Goal: Task Accomplishment & Management: Use online tool/utility

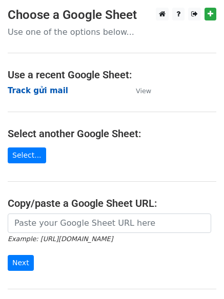
click at [51, 94] on strong "Track gửi mail" at bounding box center [38, 90] width 60 height 9
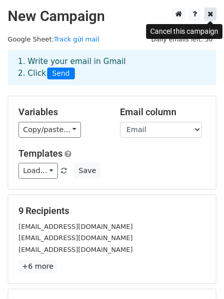
click at [211, 12] on icon at bounding box center [210, 13] width 6 height 7
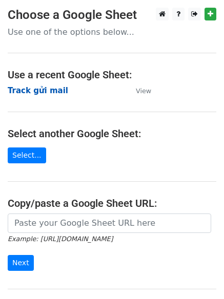
click at [52, 91] on strong "Track gửi mail" at bounding box center [38, 90] width 60 height 9
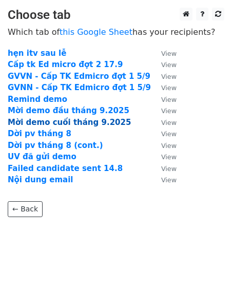
click at [85, 122] on strong "Mời demo cuối tháng 9.2025" at bounding box center [69, 122] width 123 height 9
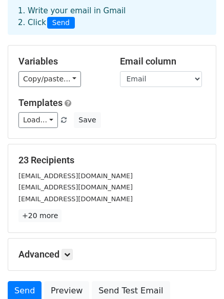
scroll to position [51, 0]
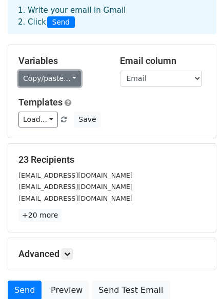
click at [68, 77] on link "Copy/paste..." at bounding box center [49, 79] width 63 height 16
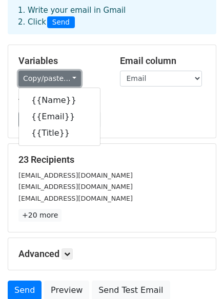
click at [67, 78] on link "Copy/paste..." at bounding box center [49, 79] width 63 height 16
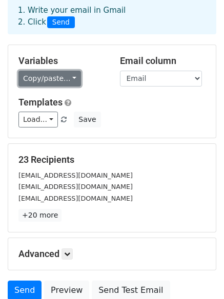
click at [65, 77] on link "Copy/paste..." at bounding box center [49, 79] width 63 height 16
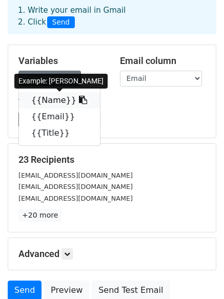
click at [63, 100] on link "{{Name}}" at bounding box center [59, 100] width 81 height 16
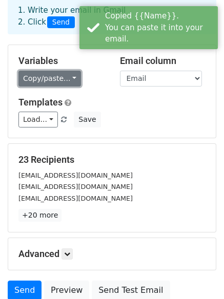
click at [68, 79] on link "Copy/paste..." at bounding box center [49, 79] width 63 height 16
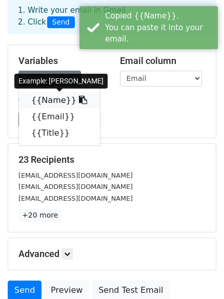
click at [47, 100] on link "{{Name}}" at bounding box center [59, 100] width 81 height 16
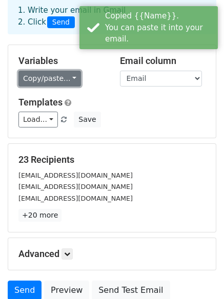
click at [68, 80] on link "Copy/paste..." at bounding box center [49, 79] width 63 height 16
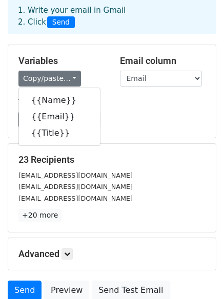
click at [80, 66] on h5 "Variables" at bounding box center [61, 60] width 86 height 11
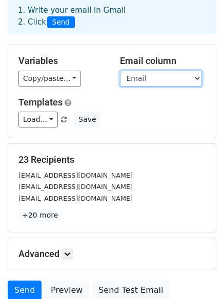
click at [163, 78] on select "Name Email Title" at bounding box center [161, 79] width 82 height 16
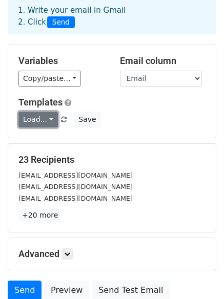
click at [46, 123] on link "Load..." at bounding box center [37, 120] width 39 height 16
click at [42, 120] on link "Load..." at bounding box center [37, 120] width 39 height 16
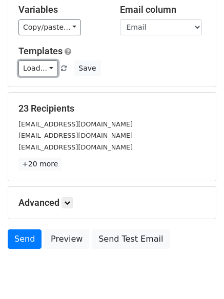
scroll to position [139, 0]
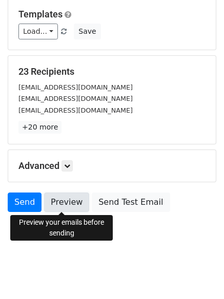
click at [61, 205] on link "Preview" at bounding box center [66, 202] width 45 height 19
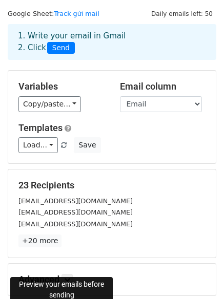
scroll to position [0, 0]
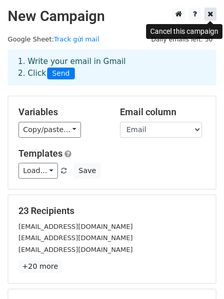
click at [212, 12] on icon at bounding box center [210, 13] width 6 height 7
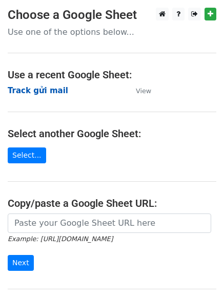
click at [45, 90] on strong "Track gửi mail" at bounding box center [38, 90] width 60 height 9
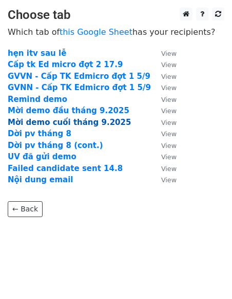
click at [54, 122] on strong "Mời demo cuối tháng 9.2025" at bounding box center [69, 122] width 123 height 9
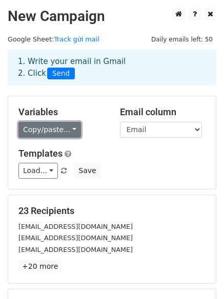
click at [67, 128] on link "Copy/paste..." at bounding box center [49, 130] width 63 height 16
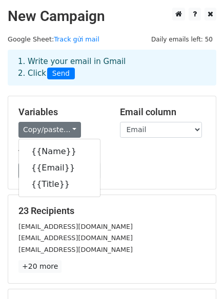
click at [96, 98] on div "Variables Copy/paste... {{Name}} {{Email}} {{Title}} Email column Name Email Ti…" at bounding box center [111, 142] width 207 height 93
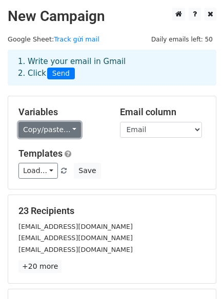
click at [67, 128] on link "Copy/paste..." at bounding box center [49, 130] width 63 height 16
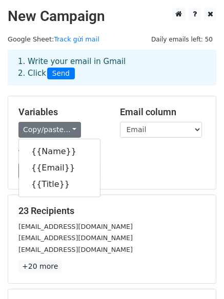
click at [97, 94] on div "1. Write your email in Gmail 2. Click Send" at bounding box center [112, 75] width 224 height 41
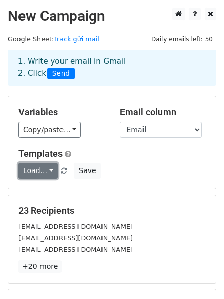
click at [49, 172] on link "Load..." at bounding box center [37, 171] width 39 height 16
click at [46, 170] on link "Load..." at bounding box center [37, 171] width 39 height 16
click at [96, 101] on div "Variables Copy/paste... {{Name}} {{Email}} {{Title}} Email column Name Email Ti…" at bounding box center [111, 142] width 207 height 93
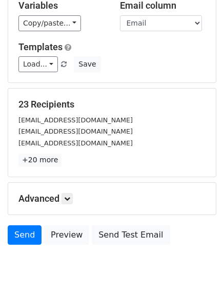
scroll to position [139, 0]
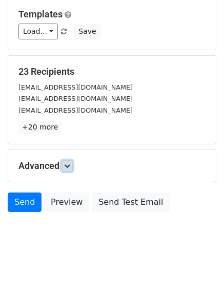
click at [70, 168] on icon at bounding box center [67, 166] width 6 height 6
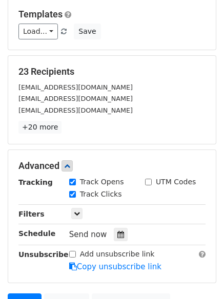
click at [72, 184] on input "Track Opens" at bounding box center [72, 182] width 7 height 7
checkbox input "false"
click at [75, 192] on input "Track Clicks" at bounding box center [72, 194] width 7 height 7
checkbox input "false"
click at [70, 165] on icon at bounding box center [67, 166] width 6 height 6
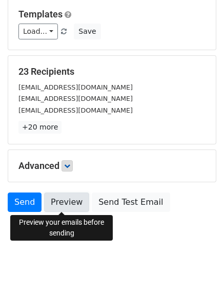
click at [71, 196] on link "Preview" at bounding box center [66, 202] width 45 height 19
click at [73, 203] on link "Preview" at bounding box center [66, 202] width 45 height 19
click at [60, 196] on link "Preview" at bounding box center [66, 202] width 45 height 19
click at [67, 201] on link "Preview" at bounding box center [66, 202] width 45 height 19
click at [77, 201] on link "Preview" at bounding box center [66, 202] width 45 height 19
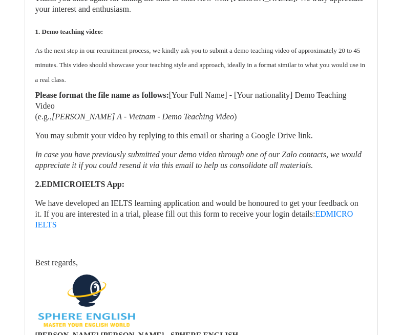
scroll to position [1076, 0]
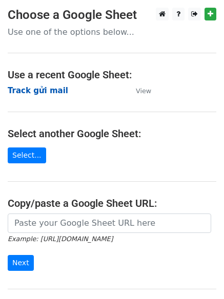
click at [47, 89] on strong "Track gửi mail" at bounding box center [38, 90] width 60 height 9
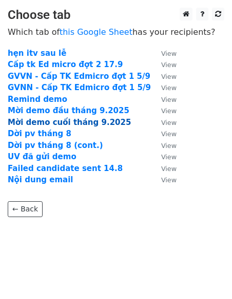
click at [59, 121] on strong "Mời demo cuối tháng 9.2025" at bounding box center [69, 122] width 123 height 9
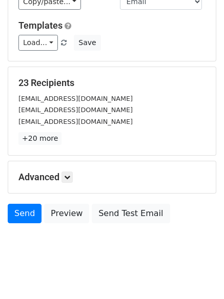
scroll to position [139, 0]
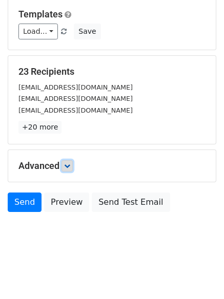
click at [68, 164] on icon at bounding box center [67, 166] width 6 height 6
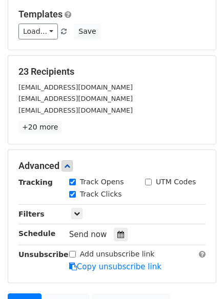
click at [73, 195] on input "Track Clicks" at bounding box center [72, 194] width 7 height 7
checkbox input "false"
click at [72, 182] on input "Track Opens" at bounding box center [72, 182] width 7 height 7
checkbox input "false"
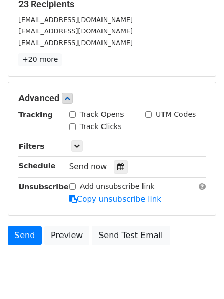
scroll to position [189, 0]
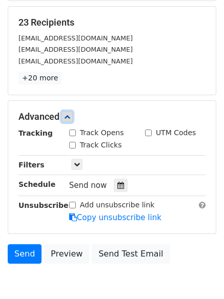
click at [73, 116] on link at bounding box center [66, 116] width 11 height 11
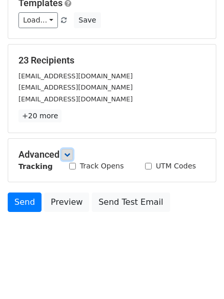
scroll to position [139, 0]
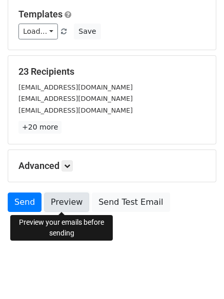
click at [68, 198] on link "Preview" at bounding box center [66, 202] width 45 height 19
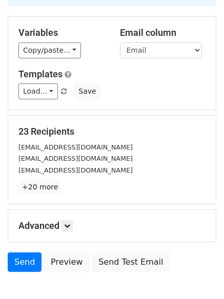
scroll to position [0, 0]
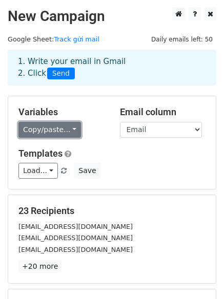
click at [55, 128] on link "Copy/paste..." at bounding box center [49, 130] width 63 height 16
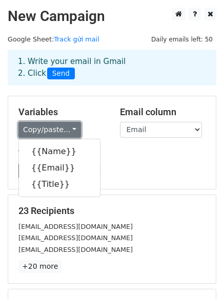
click at [58, 128] on link "Copy/paste..." at bounding box center [49, 130] width 63 height 16
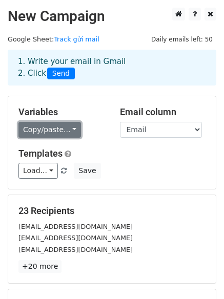
click at [59, 130] on link "Copy/paste..." at bounding box center [49, 130] width 63 height 16
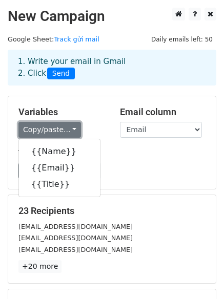
click at [56, 128] on link "Copy/paste..." at bounding box center [49, 130] width 63 height 16
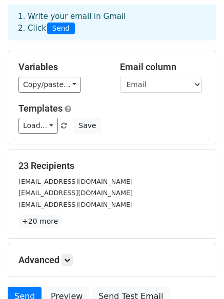
scroll to position [139, 0]
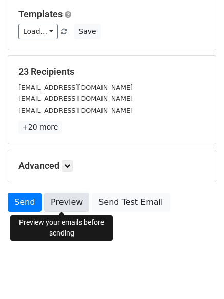
click at [54, 204] on link "Preview" at bounding box center [66, 202] width 45 height 19
click at [53, 198] on link "Preview" at bounding box center [66, 202] width 45 height 19
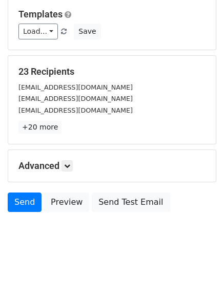
click at [127, 135] on div "23 Recipients lopezzwane@gmail.com snikeziwemhlongo.g@gmail.com nontsikelelokub…" at bounding box center [111, 100] width 207 height 88
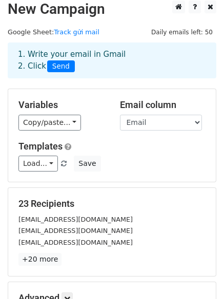
scroll to position [0, 0]
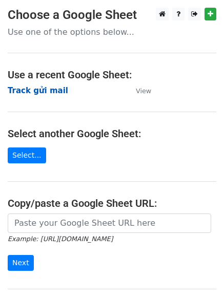
click at [49, 89] on strong "Track gửi mail" at bounding box center [38, 90] width 60 height 9
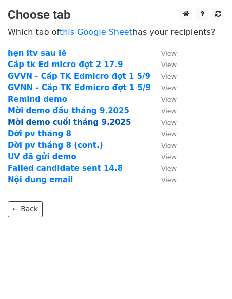
click at [77, 121] on strong "Mời demo cuối tháng 9.2025" at bounding box center [69, 122] width 123 height 9
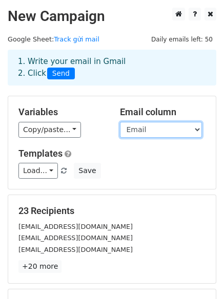
click at [135, 129] on select "Name Email Title" at bounding box center [161, 130] width 82 height 16
click at [111, 100] on div "Variables Copy/paste... {{Name}} {{Email}} {{Title}} Email column Name Email Ti…" at bounding box center [111, 142] width 207 height 93
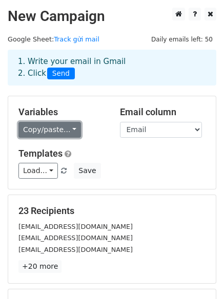
click at [70, 128] on link "Copy/paste..." at bounding box center [49, 130] width 63 height 16
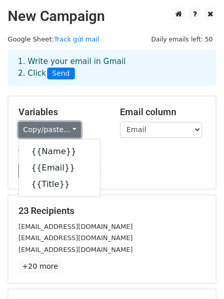
click at [67, 127] on link "Copy/paste..." at bounding box center [49, 130] width 63 height 16
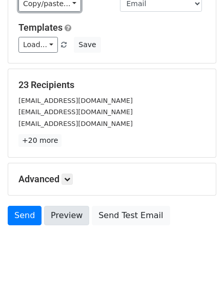
scroll to position [139, 0]
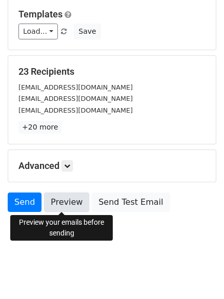
click at [71, 206] on link "Preview" at bounding box center [66, 202] width 45 height 19
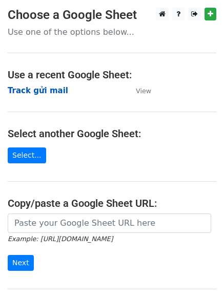
click at [37, 89] on strong "Track gửi mail" at bounding box center [38, 90] width 60 height 9
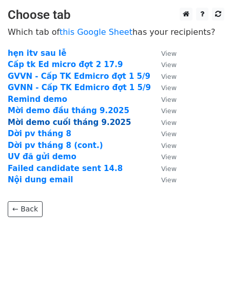
click at [58, 122] on strong "Mời demo cuối tháng 9.2025" at bounding box center [69, 122] width 123 height 9
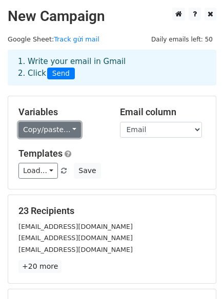
click at [36, 126] on link "Copy/paste..." at bounding box center [49, 130] width 63 height 16
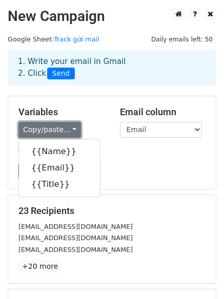
click at [36, 126] on link "Copy/paste..." at bounding box center [49, 130] width 63 height 16
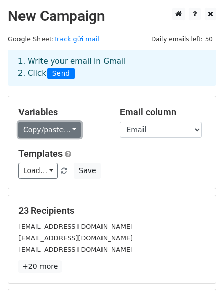
click at [36, 126] on link "Copy/paste..." at bounding box center [49, 130] width 63 height 16
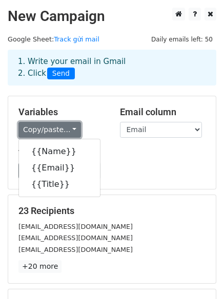
click at [36, 126] on link "Copy/paste..." at bounding box center [49, 130] width 63 height 16
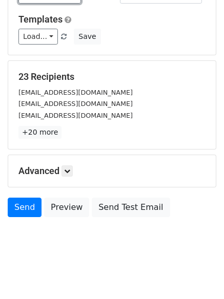
scroll to position [139, 0]
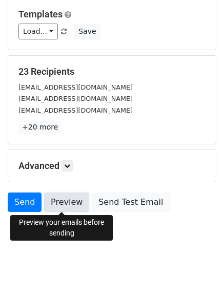
click at [68, 200] on link "Preview" at bounding box center [66, 202] width 45 height 19
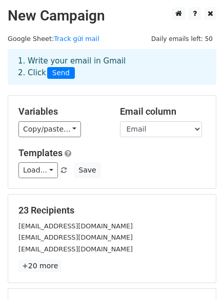
scroll to position [0, 0]
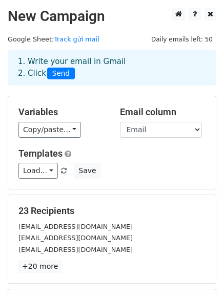
click at [54, 74] on span "Send" at bounding box center [61, 74] width 28 height 12
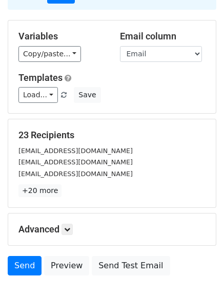
scroll to position [139, 0]
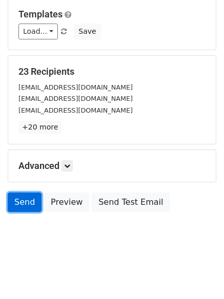
click at [34, 196] on link "Send" at bounding box center [25, 202] width 34 height 19
